Goal: Complete application form

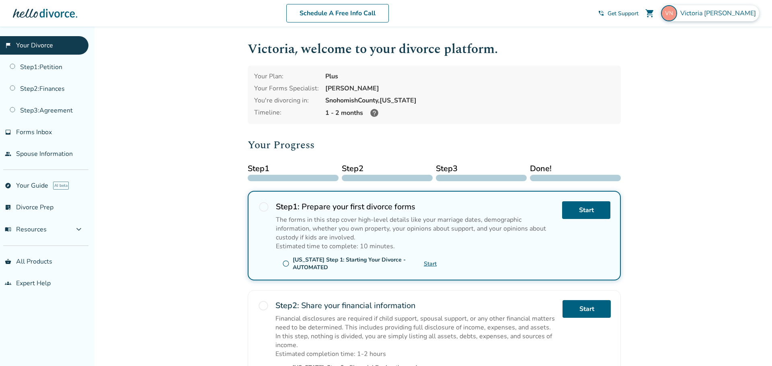
click at [735, 13] on span "[PERSON_NAME]" at bounding box center [720, 13] width 79 height 9
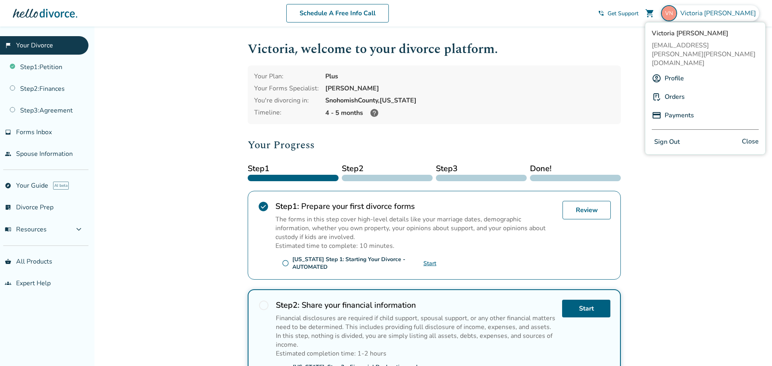
click at [672, 71] on link "Profile" at bounding box center [674, 78] width 19 height 15
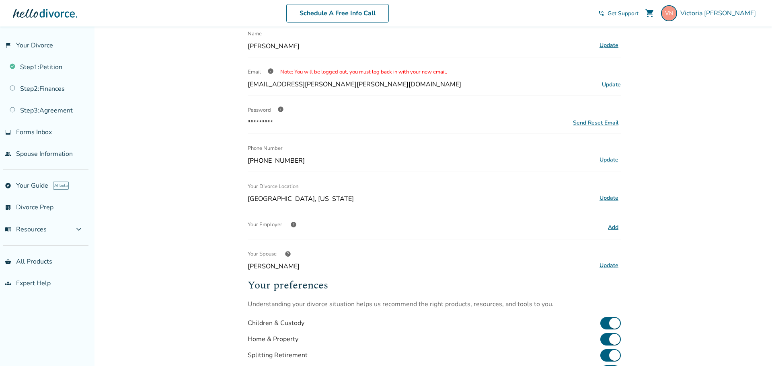
scroll to position [116, 0]
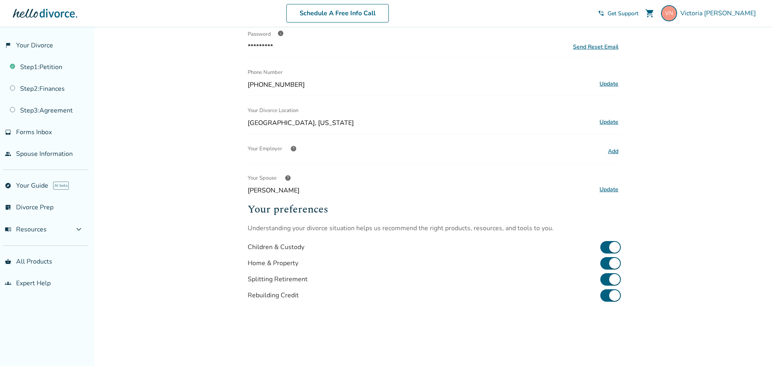
click at [612, 190] on button "Update" at bounding box center [609, 190] width 24 height 10
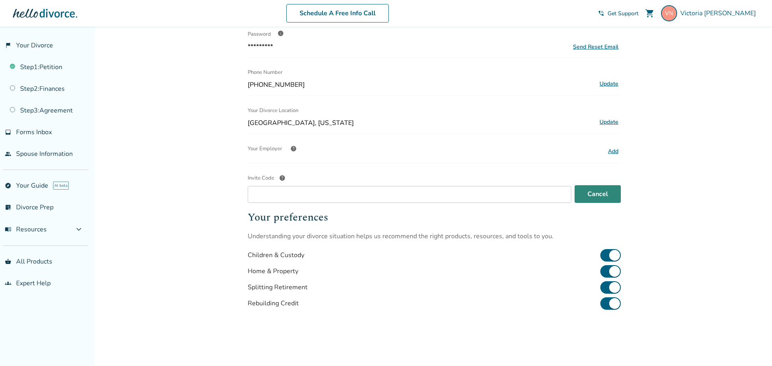
click at [614, 189] on button "Cancel" at bounding box center [598, 194] width 46 height 18
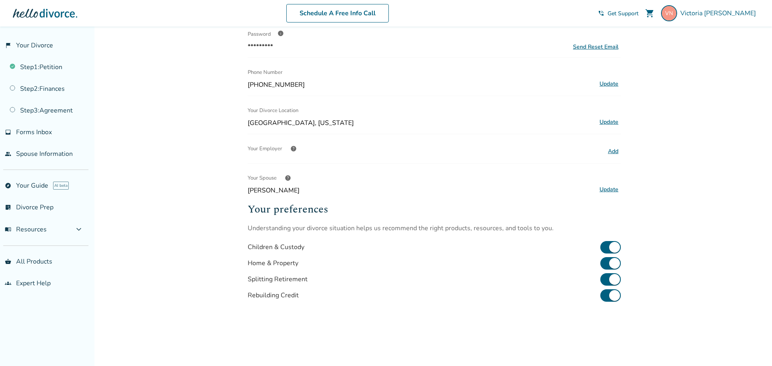
click at [290, 177] on span "help" at bounding box center [288, 178] width 6 height 6
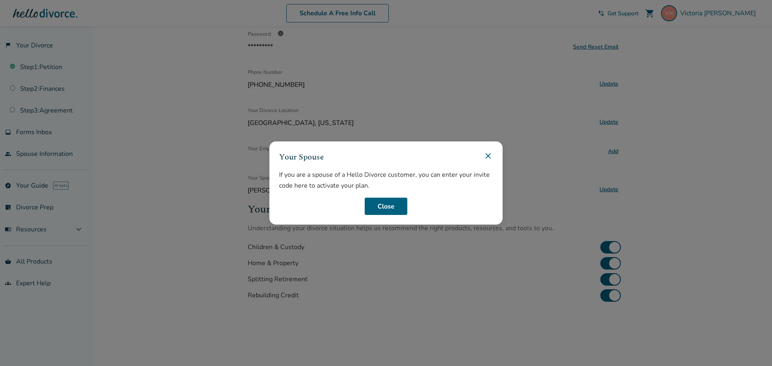
click at [491, 155] on icon at bounding box center [489, 156] width 10 height 10
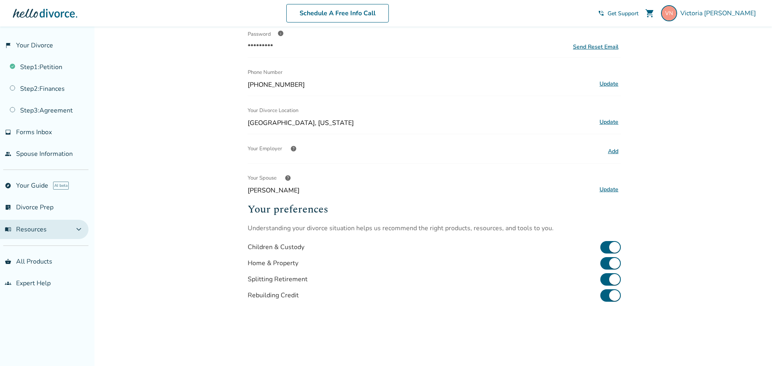
click at [81, 230] on span "expand_more" at bounding box center [79, 230] width 10 height 10
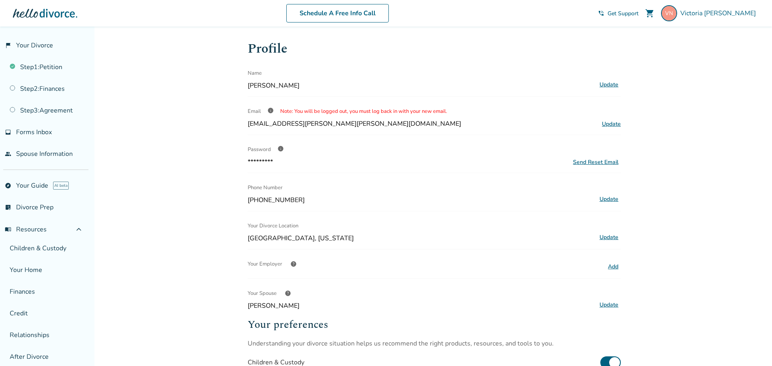
scroll to position [0, 0]
click at [651, 17] on div "[PERSON_NAME] shopping_cart phone_in_talk Get Support menu" at bounding box center [678, 13] width 161 height 16
click at [639, 15] on span "Get Support" at bounding box center [623, 14] width 31 height 8
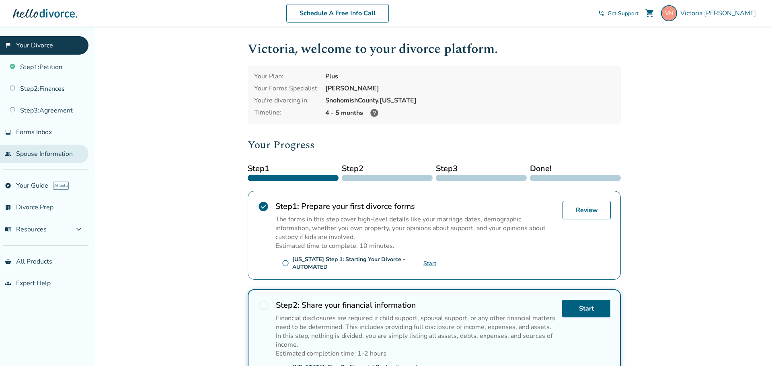
click at [61, 152] on link "people Spouse Information" at bounding box center [44, 154] width 89 height 19
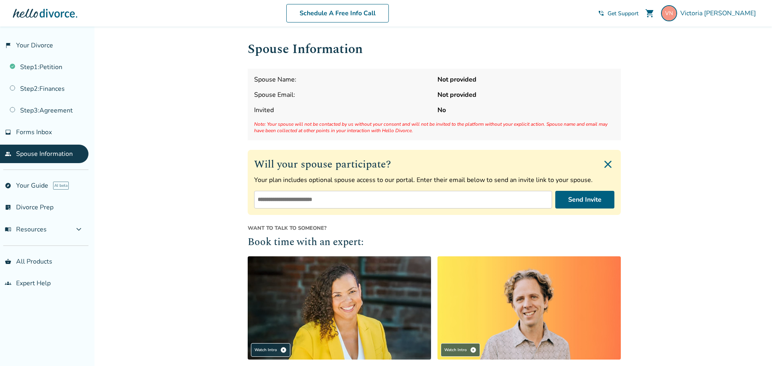
click at [324, 202] on input "email" at bounding box center [403, 200] width 298 height 18
type input "**********"
click at [569, 202] on button "Send Invite" at bounding box center [585, 200] width 59 height 18
